Goal: Information Seeking & Learning: Learn about a topic

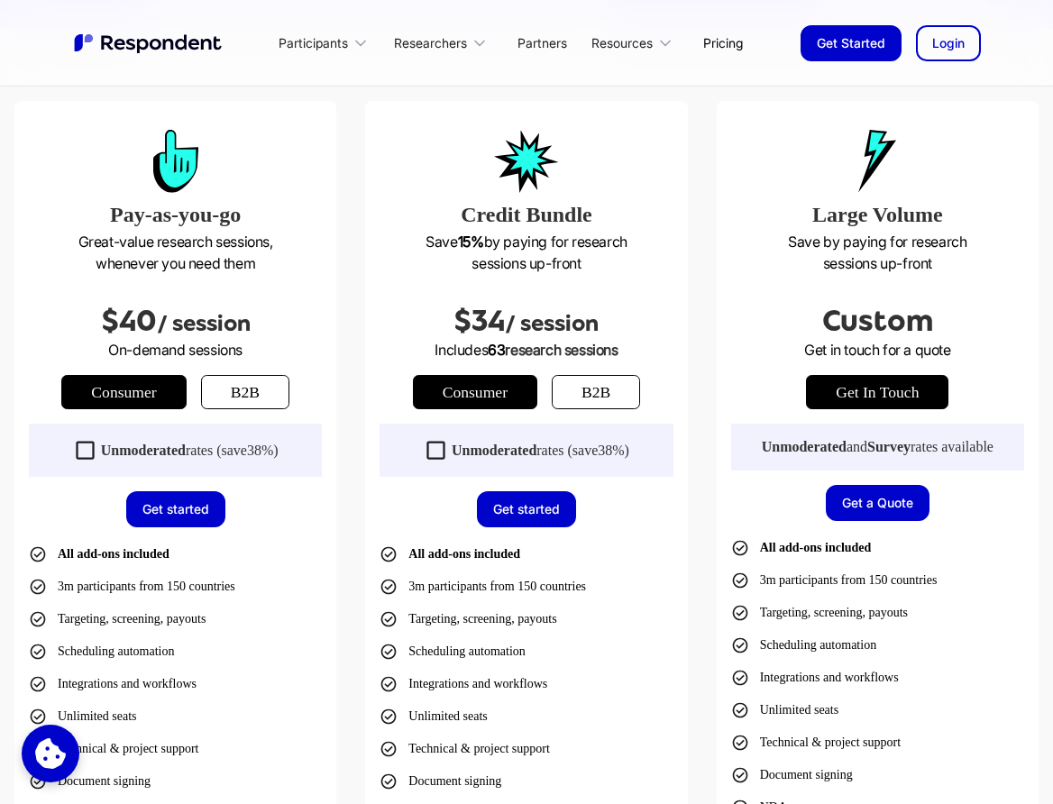
scroll to position [468, 0]
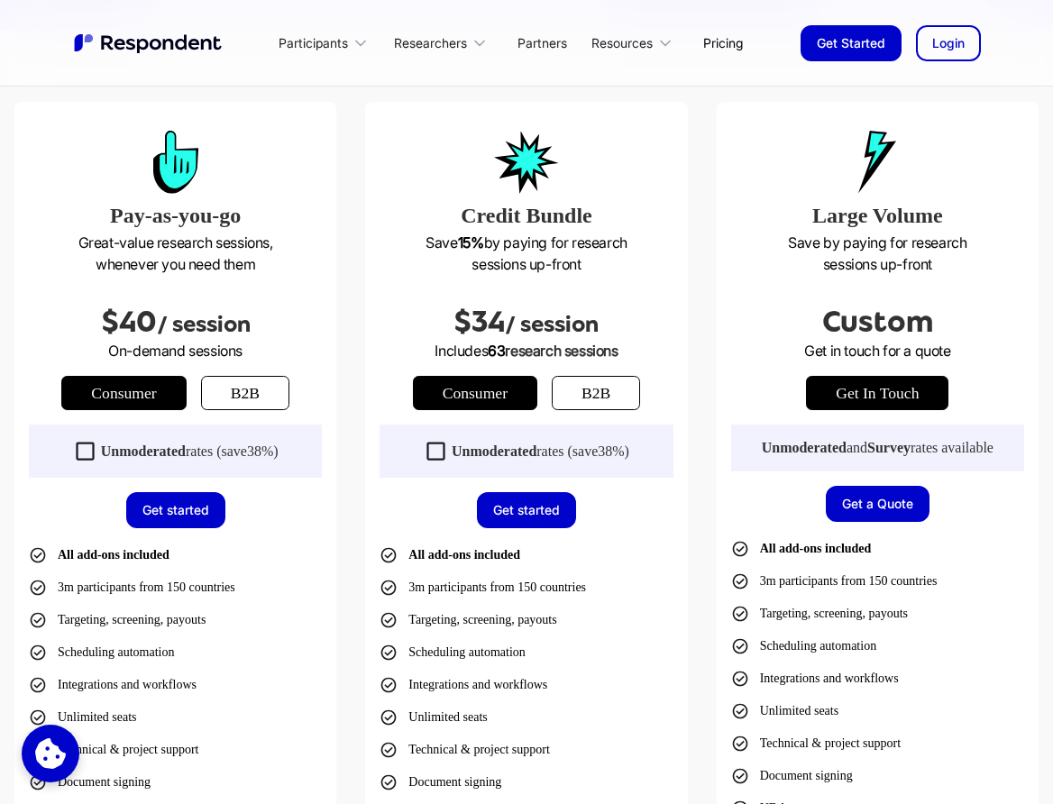
click at [532, 451] on div "Unmoderated rates (save 38% )" at bounding box center [541, 452] width 178 height 18
click at [499, 455] on strong "Unmoderated" at bounding box center [494, 451] width 85 height 15
click at [498, 455] on strong "Unmoderated" at bounding box center [494, 451] width 85 height 15
click at [497, 454] on strong "Unmoderated" at bounding box center [494, 451] width 85 height 15
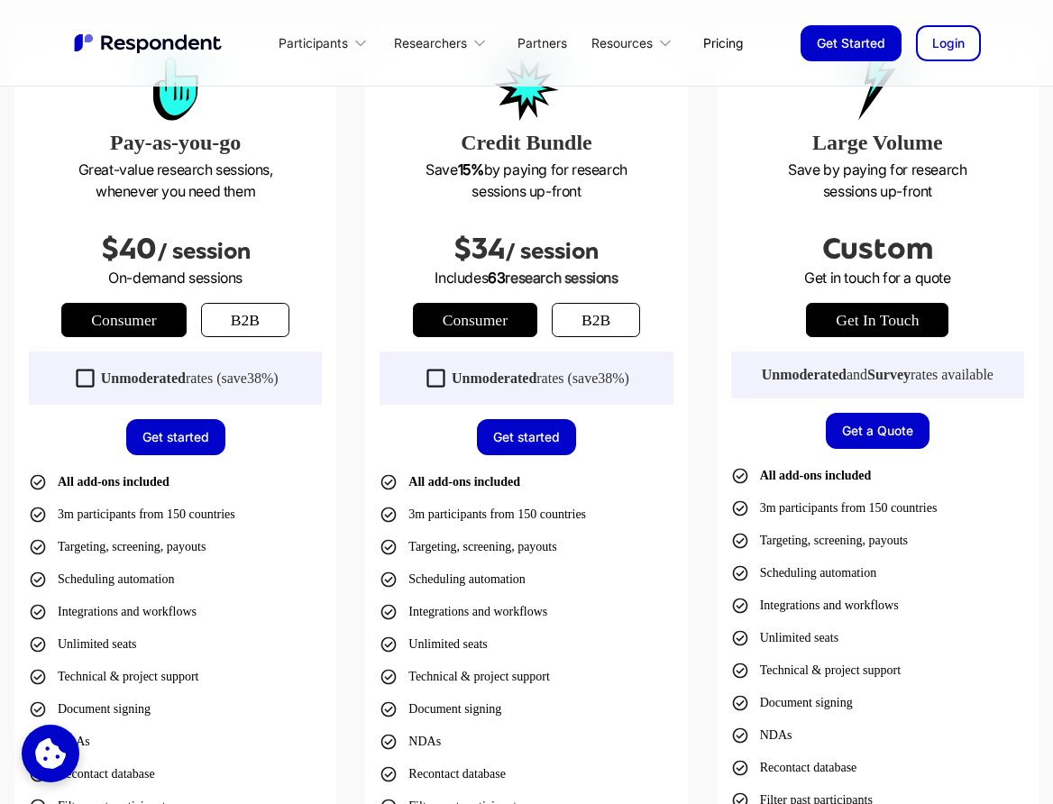
scroll to position [528, 0]
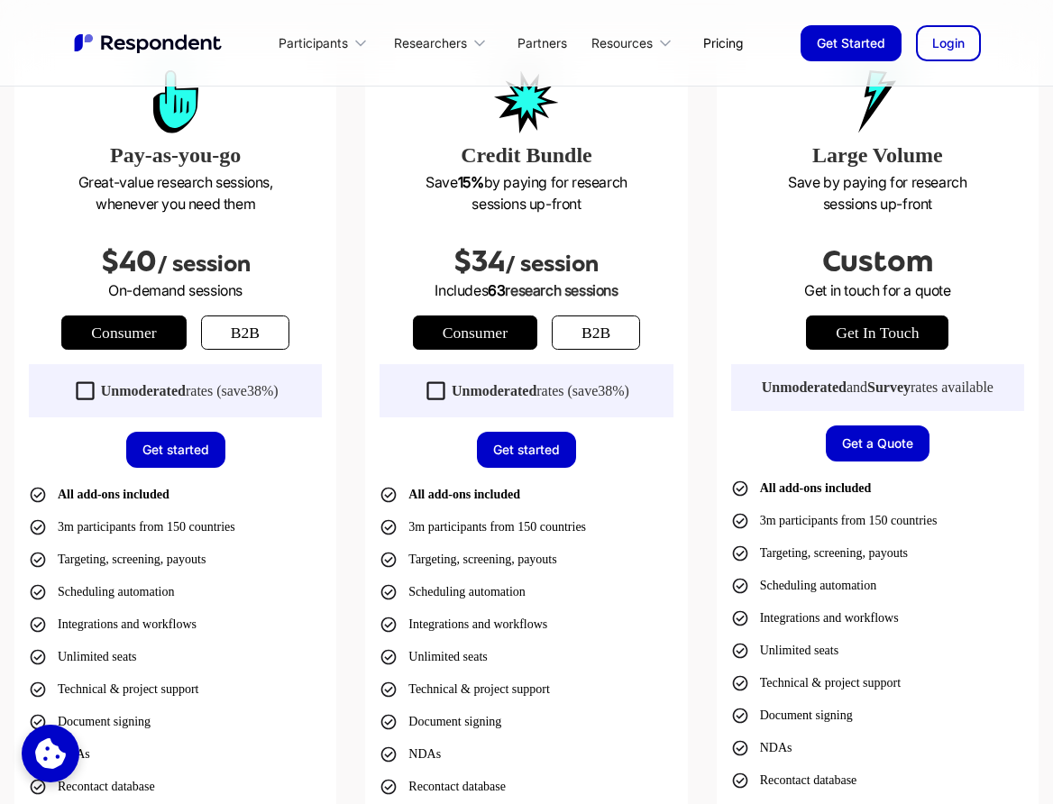
click at [600, 331] on link "b2b" at bounding box center [596, 333] width 88 height 34
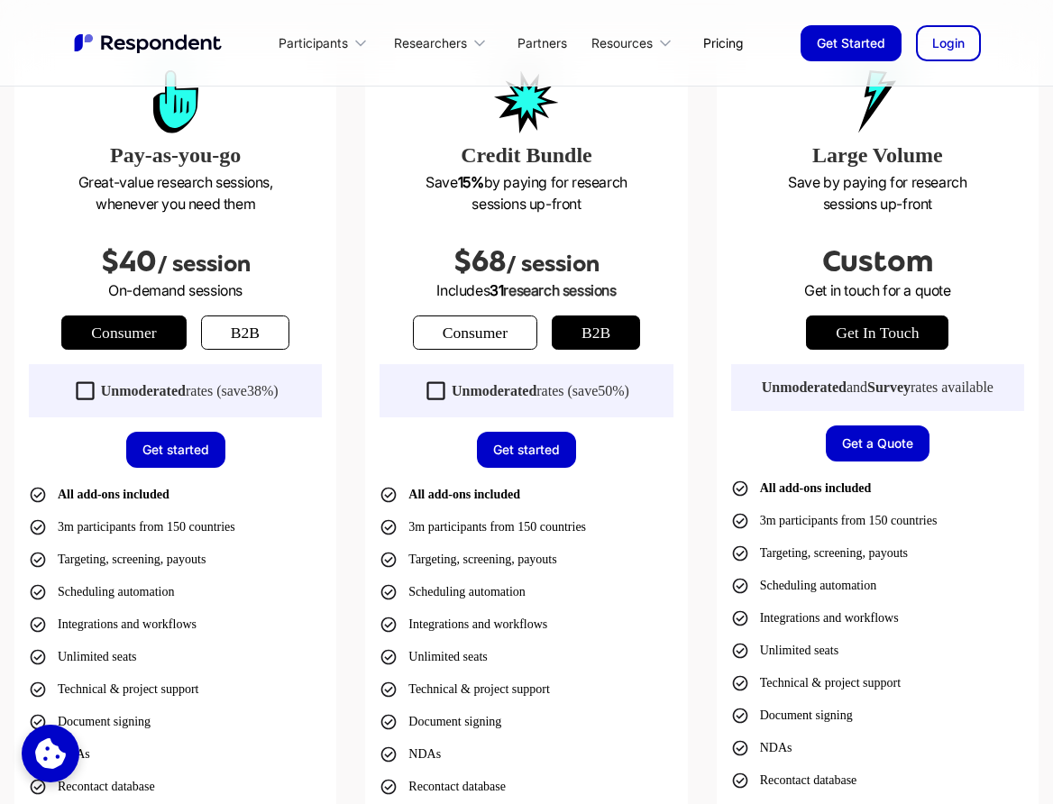
click at [503, 332] on link "Consumer" at bounding box center [475, 333] width 124 height 34
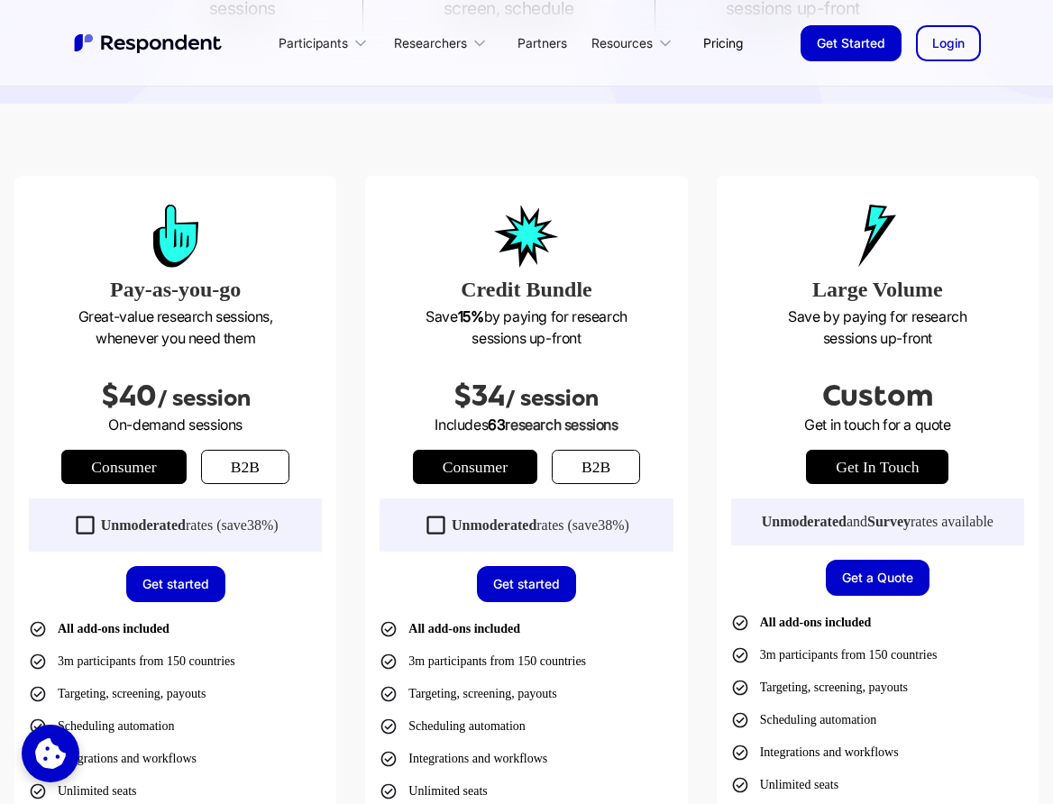
scroll to position [383, 0]
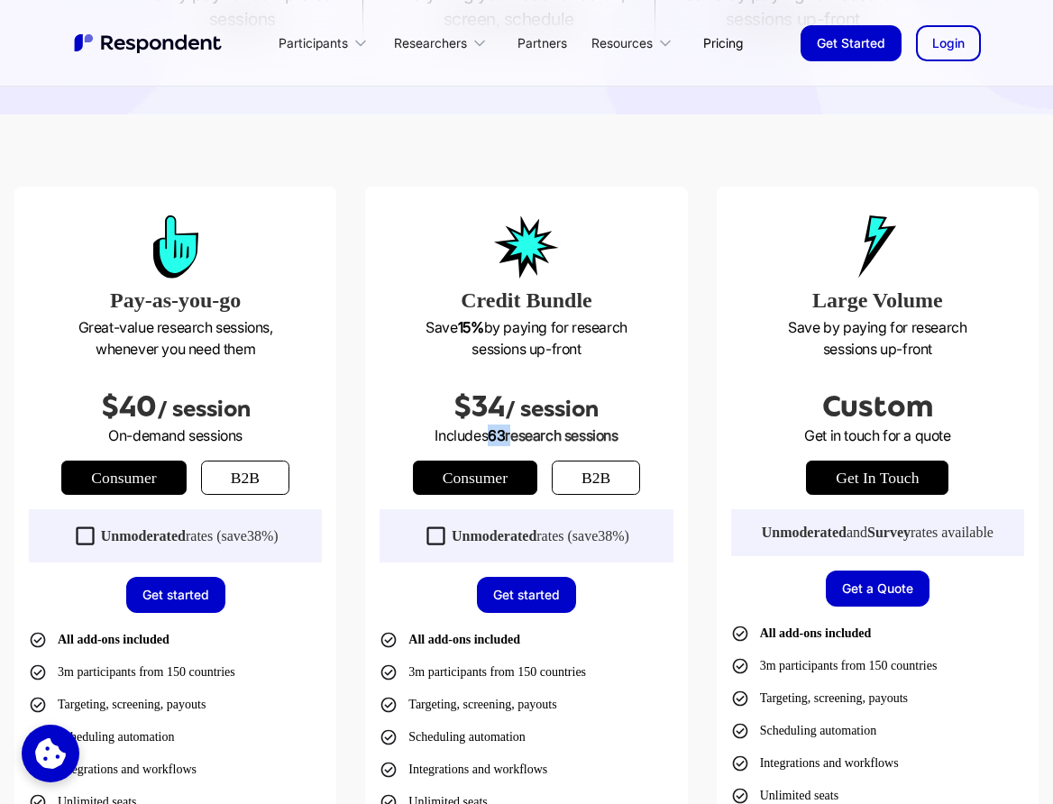
drag, startPoint x: 484, startPoint y: 435, endPoint x: 509, endPoint y: 437, distance: 25.4
click at [509, 437] on p "Includes 63 research sessions" at bounding box center [526, 436] width 293 height 22
drag, startPoint x: 641, startPoint y: 438, endPoint x: 623, endPoint y: 462, distance: 29.6
click at [640, 441] on p "Includes 63 research sessions" at bounding box center [526, 436] width 293 height 22
click at [583, 482] on link "b2b" at bounding box center [596, 478] width 88 height 34
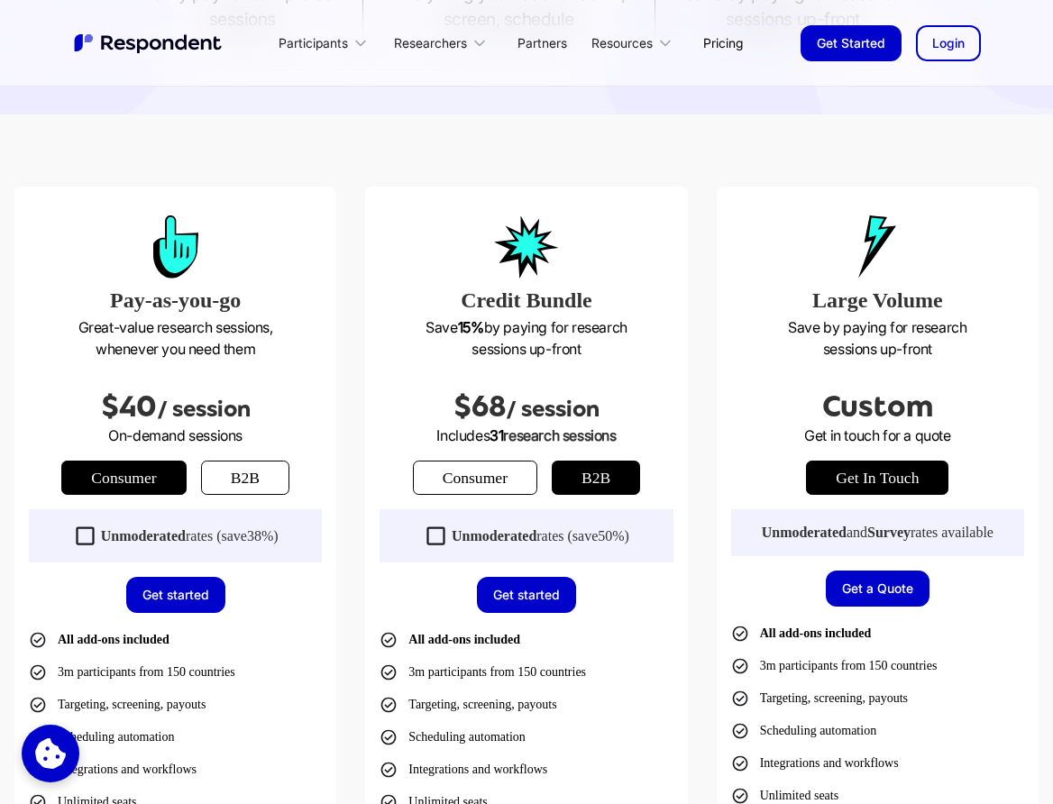
click at [506, 466] on link "Consumer" at bounding box center [475, 478] width 124 height 34
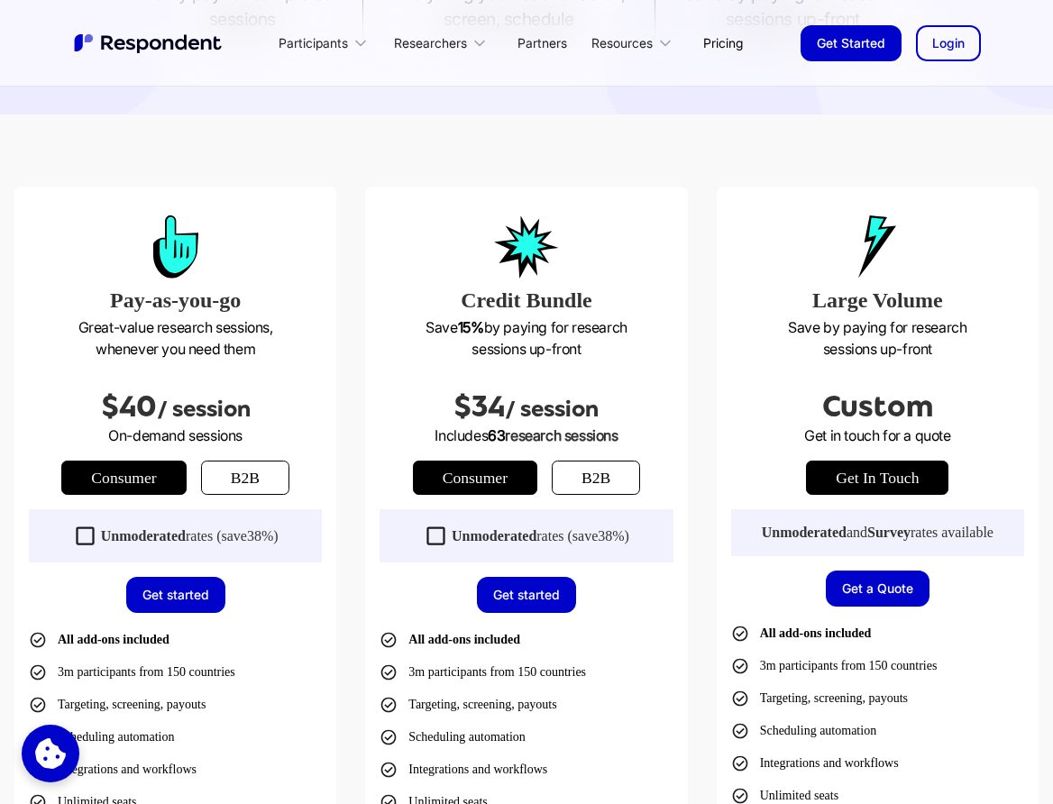
click at [574, 463] on link "b2b" at bounding box center [596, 478] width 88 height 34
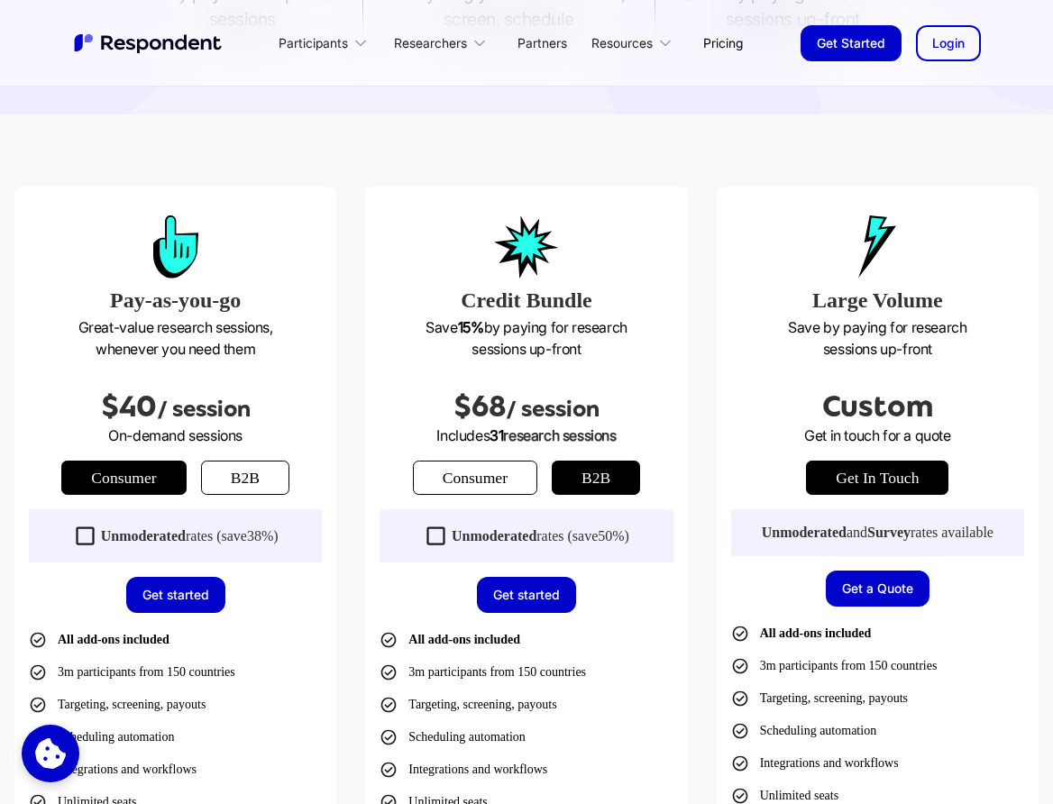
click at [485, 469] on link "Consumer" at bounding box center [475, 478] width 124 height 34
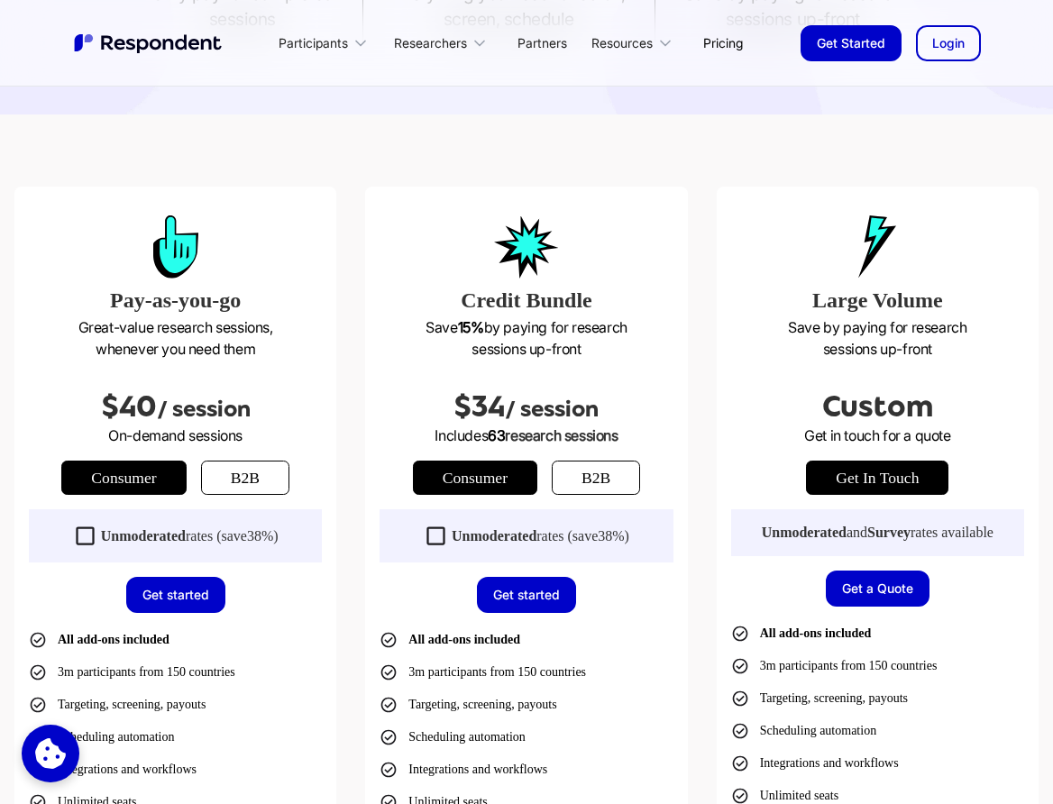
click at [592, 475] on link "b2b" at bounding box center [596, 478] width 88 height 34
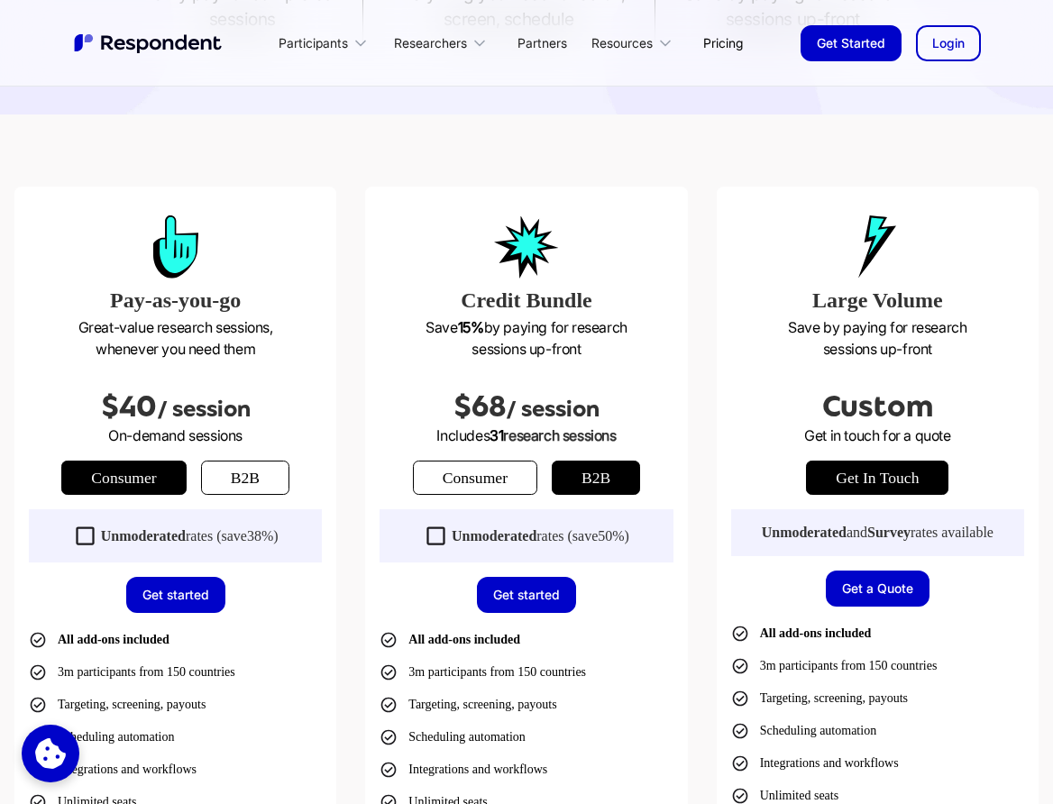
click at [439, 535] on icon at bounding box center [436, 536] width 24 height 24
click at [433, 535] on icon at bounding box center [436, 536] width 18 height 18
click at [463, 483] on link "Consumer" at bounding box center [475, 478] width 124 height 34
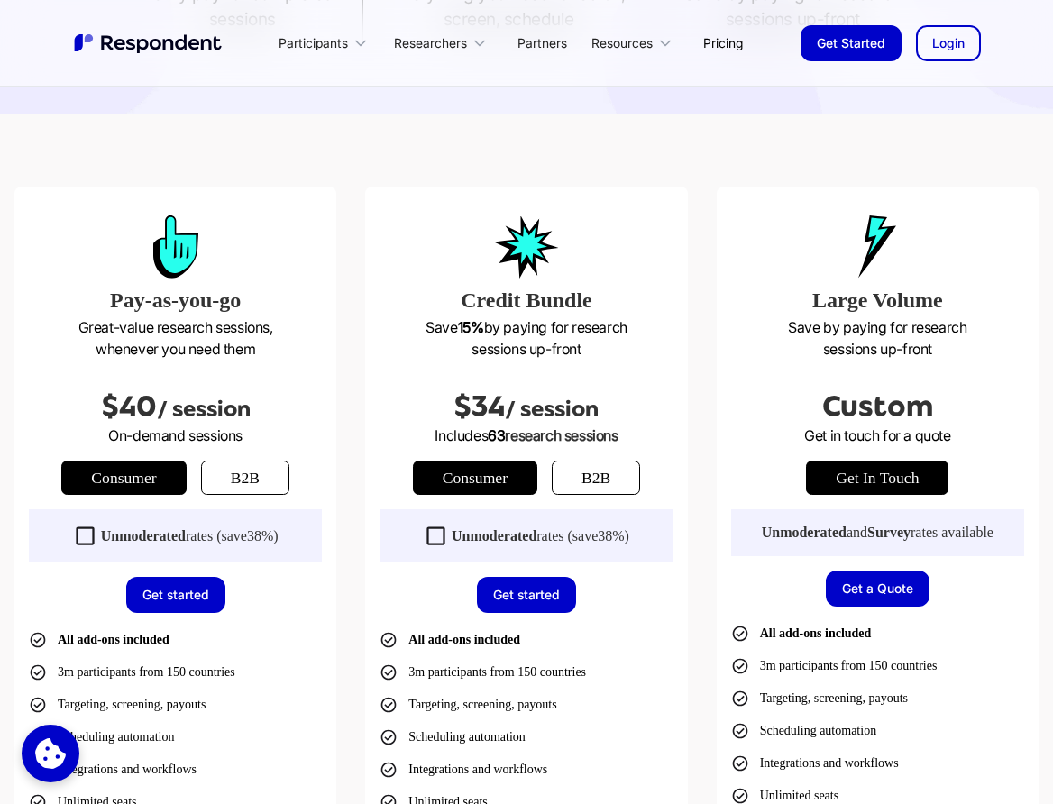
click at [437, 537] on icon at bounding box center [436, 536] width 24 height 24
click at [427, 537] on icon at bounding box center [436, 536] width 18 height 18
click at [619, 470] on link "b2b" at bounding box center [596, 478] width 88 height 34
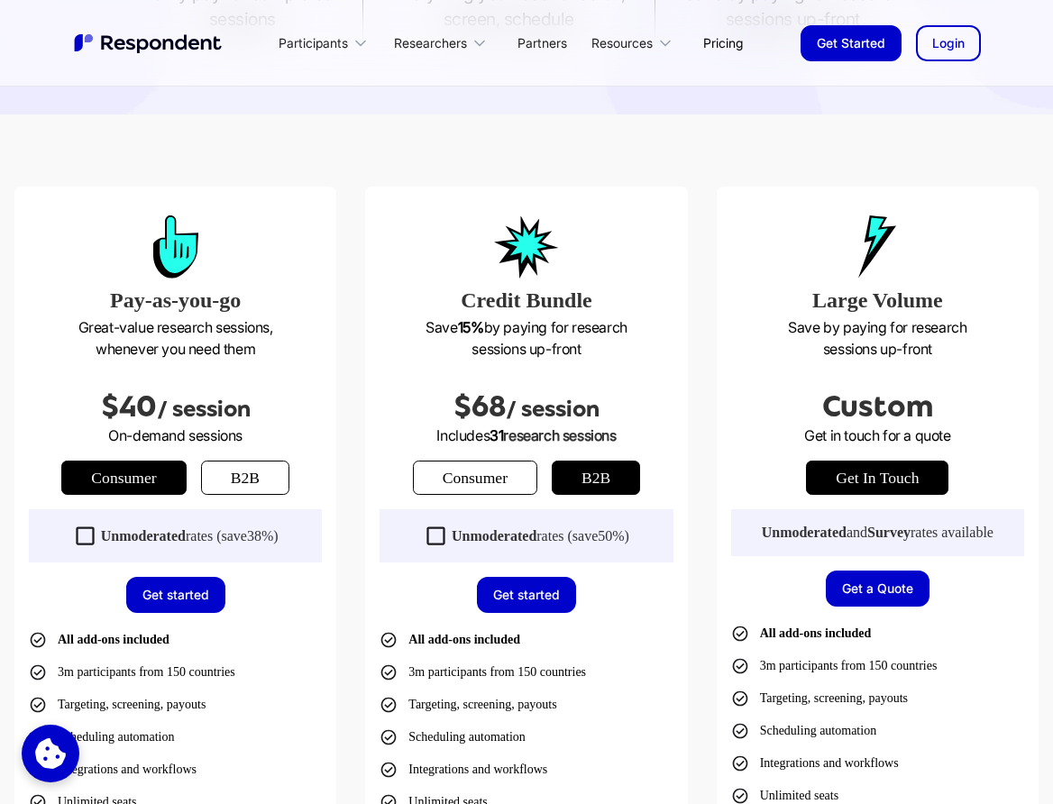
click at [435, 542] on icon at bounding box center [436, 536] width 24 height 24
click at [439, 536] on icon at bounding box center [436, 536] width 18 height 18
click at [264, 484] on link "b2b" at bounding box center [245, 478] width 88 height 34
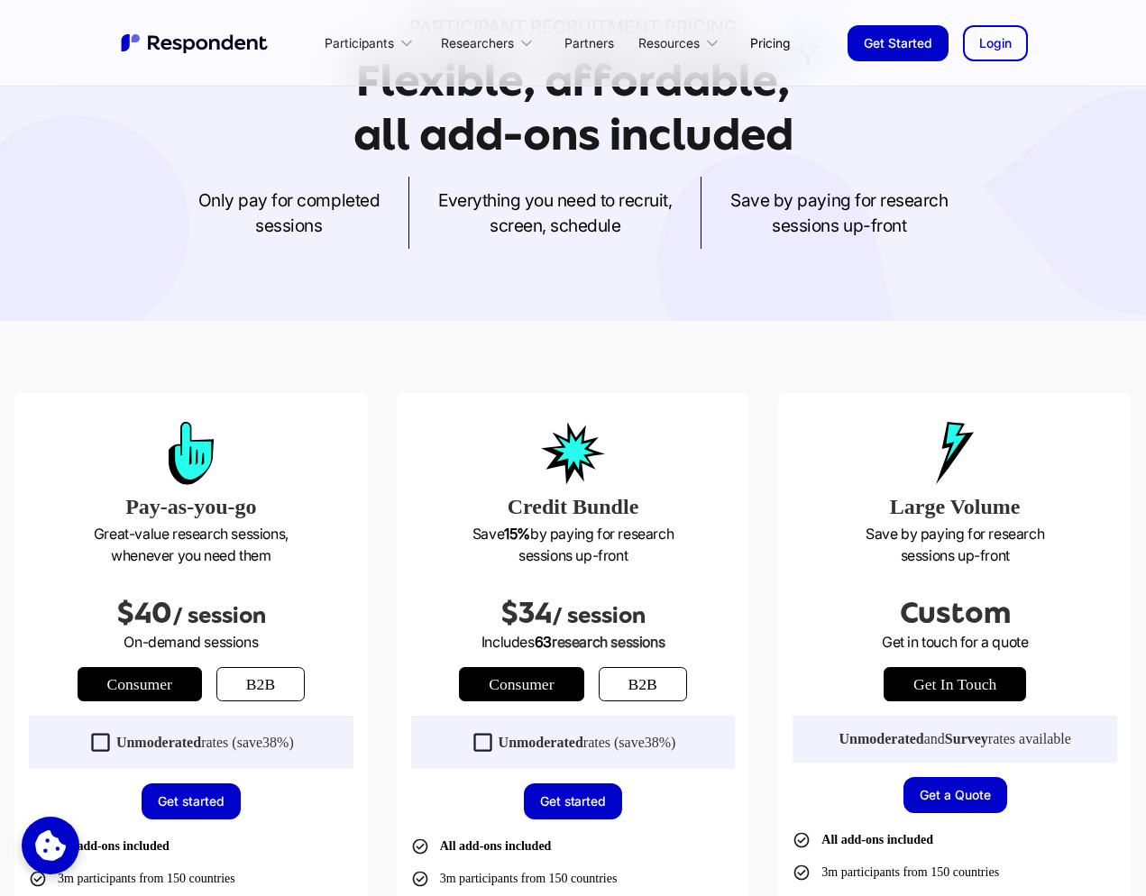
scroll to position [379, 0]
